Goal: Task Accomplishment & Management: Manage account settings

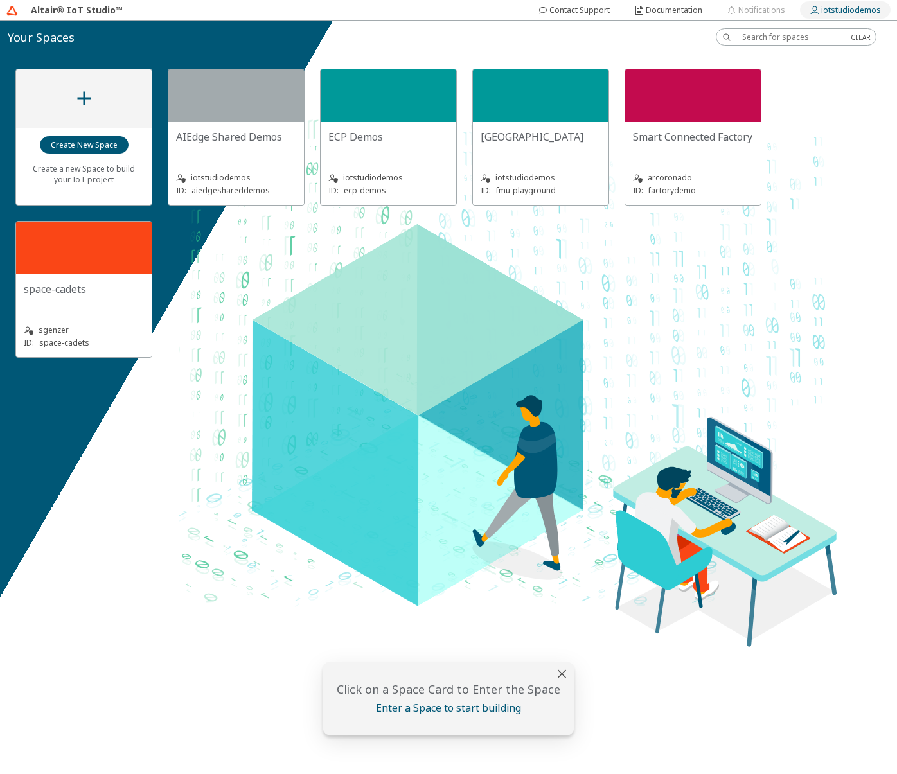
click at [0, 0] on slot "iotstudiodemos" at bounding box center [0, 0] width 0 height 0
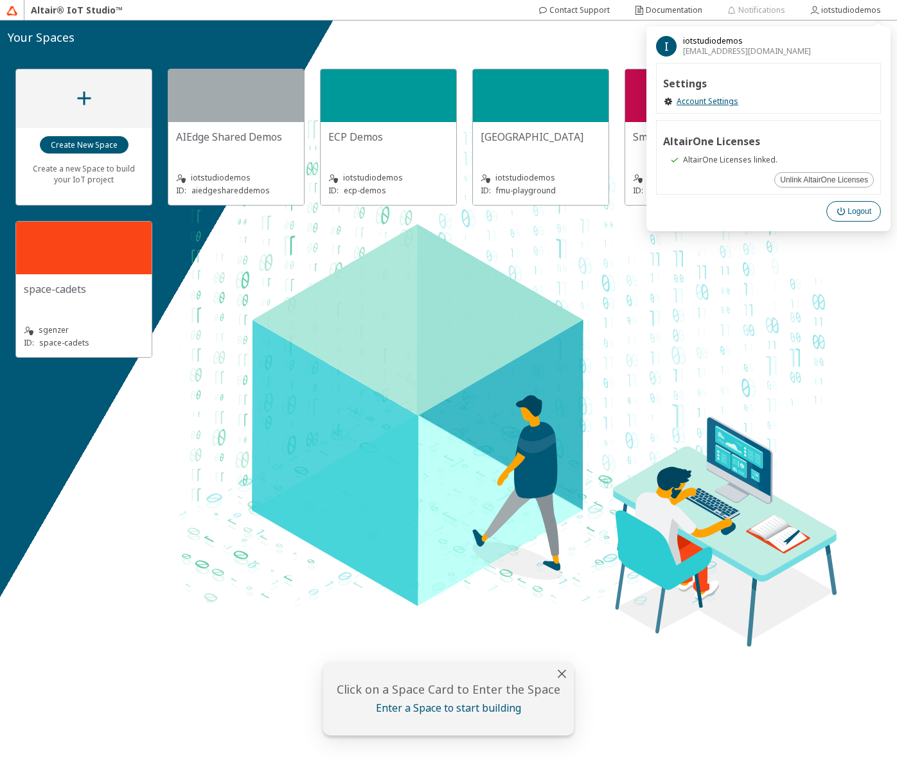
click at [840, 210] on iron-icon at bounding box center [842, 211] width 12 height 10
